Goal: Transaction & Acquisition: Obtain resource

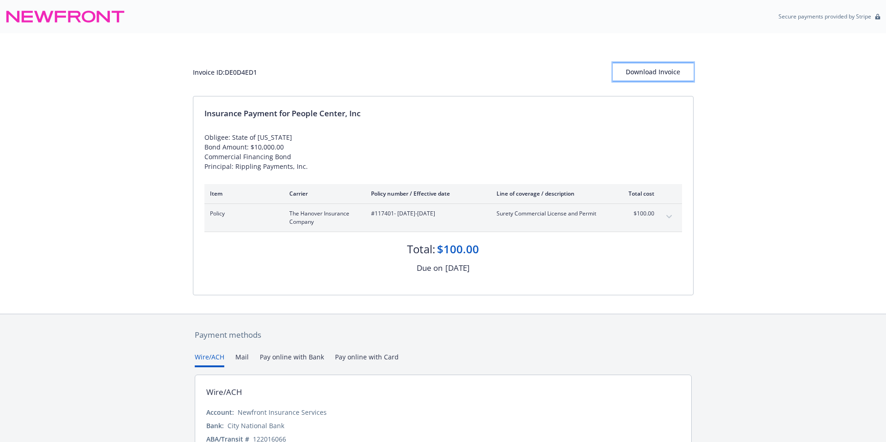
click at [625, 70] on button "Download Invoice" at bounding box center [652, 72] width 81 height 18
click at [656, 70] on div "Download Invoice" at bounding box center [652, 72] width 81 height 18
